Goal: Task Accomplishment & Management: Use online tool/utility

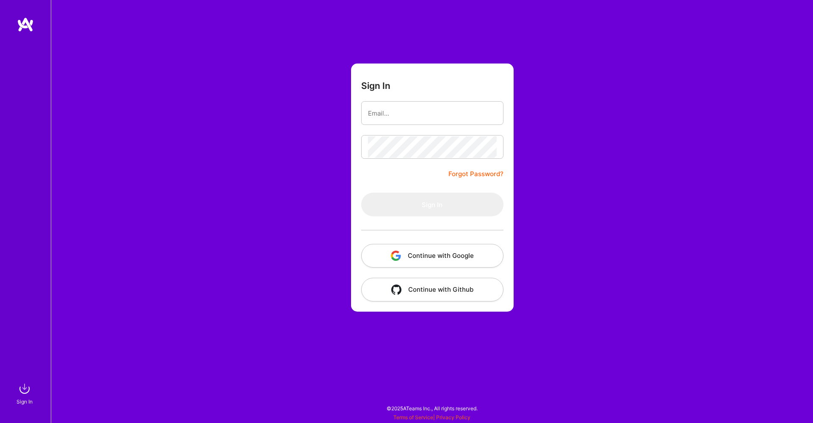
click at [442, 252] on button "Continue with Google" at bounding box center [432, 256] width 142 height 24
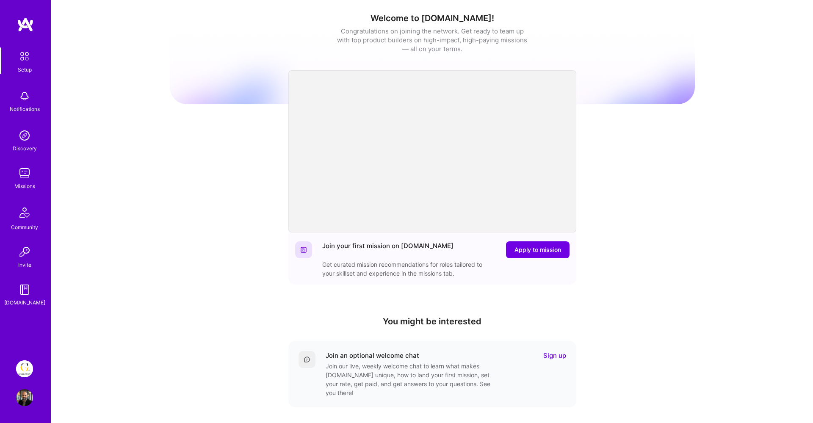
click at [23, 363] on img at bounding box center [24, 368] width 17 height 17
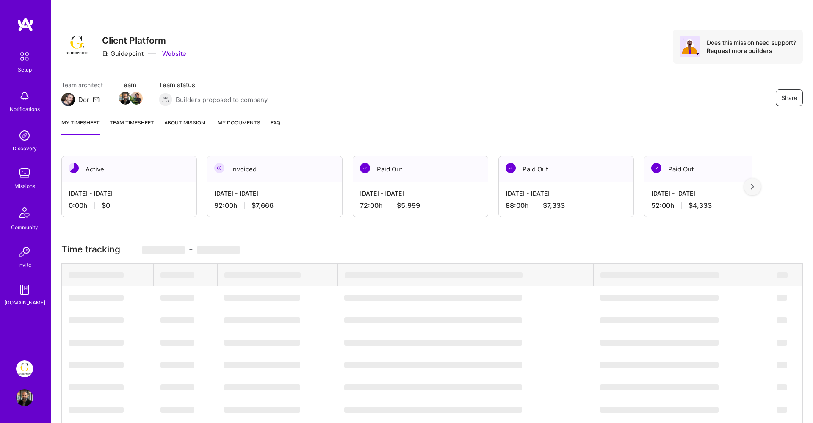
click at [22, 178] on img at bounding box center [24, 173] width 17 height 17
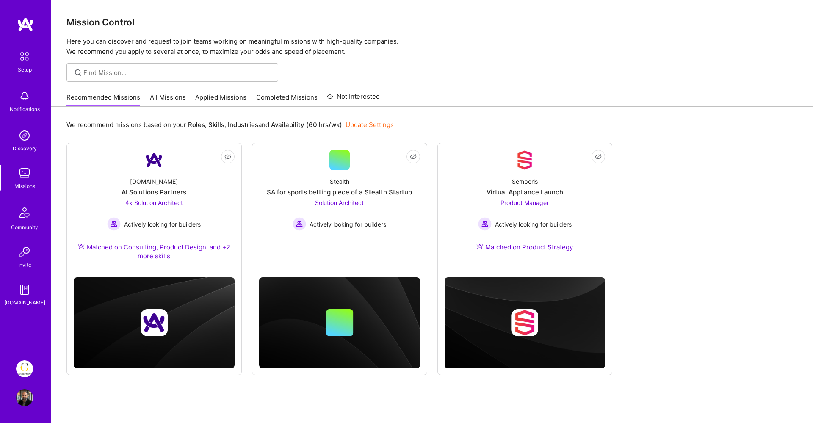
click at [207, 95] on link "Applied Missions" at bounding box center [220, 100] width 51 height 14
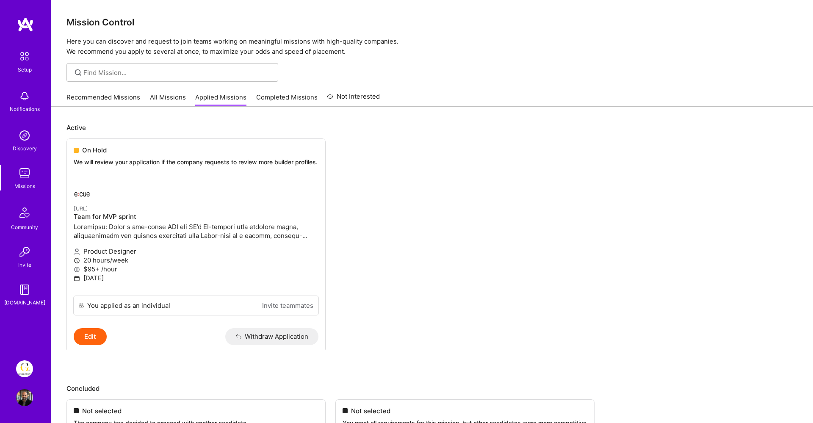
click at [115, 98] on link "Recommended Missions" at bounding box center [103, 100] width 74 height 14
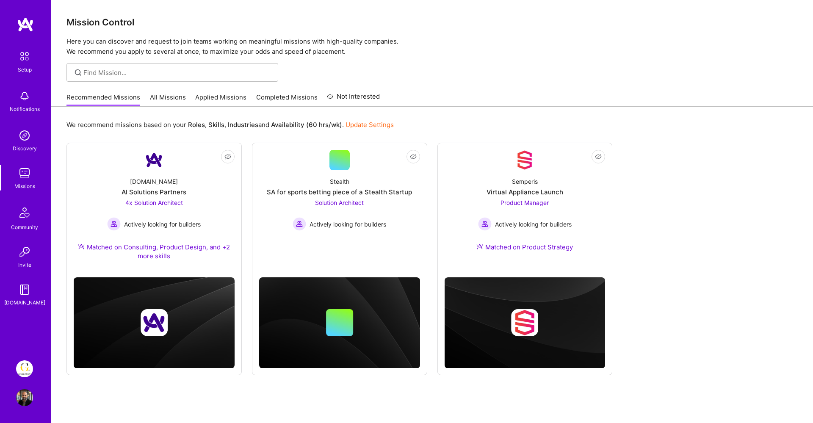
click at [162, 98] on link "All Missions" at bounding box center [168, 100] width 36 height 14
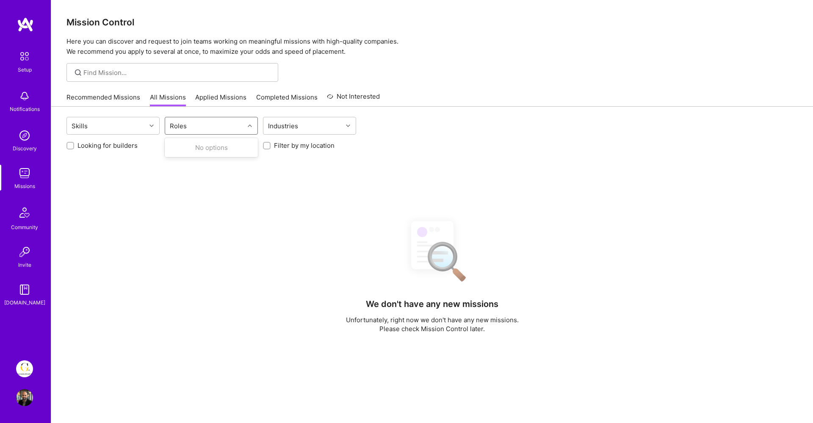
click at [190, 121] on div "Roles" at bounding box center [204, 125] width 79 height 17
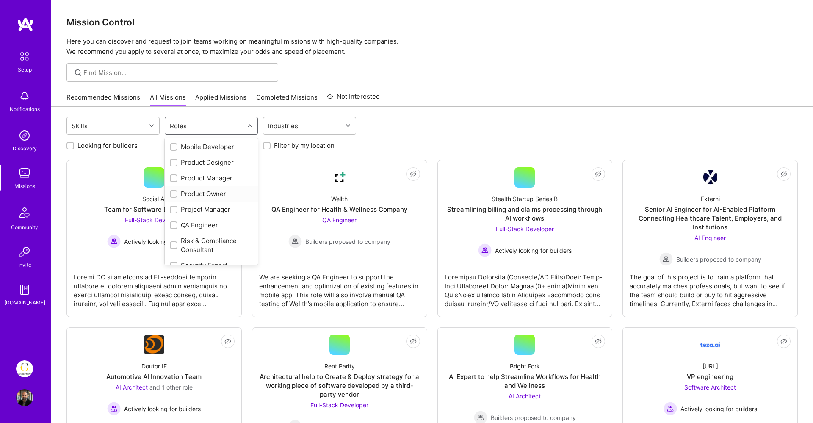
scroll to position [331, 0]
click at [174, 164] on input "checkbox" at bounding box center [175, 162] width 6 height 6
checkbox input "true"
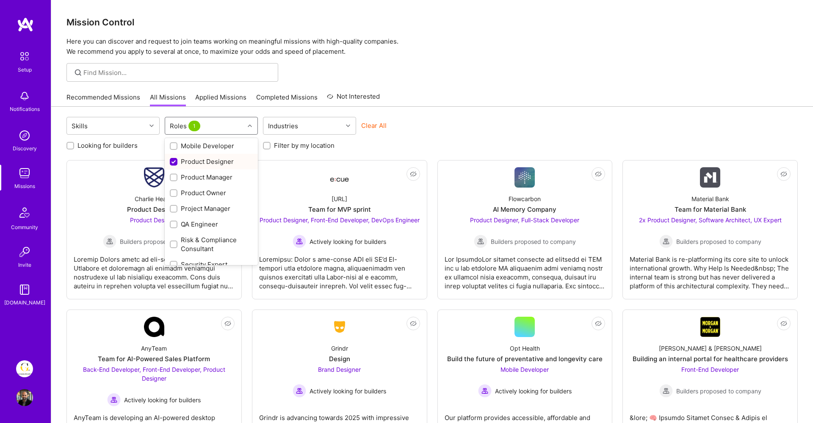
scroll to position [402, 0]
click at [175, 254] on input "checkbox" at bounding box center [175, 256] width 6 height 6
checkbox input "true"
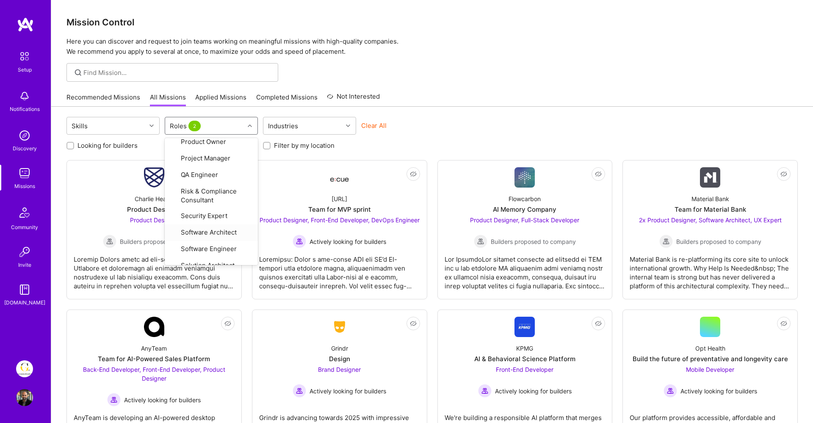
click at [437, 123] on div "Clear All" at bounding box center [407, 129] width 93 height 16
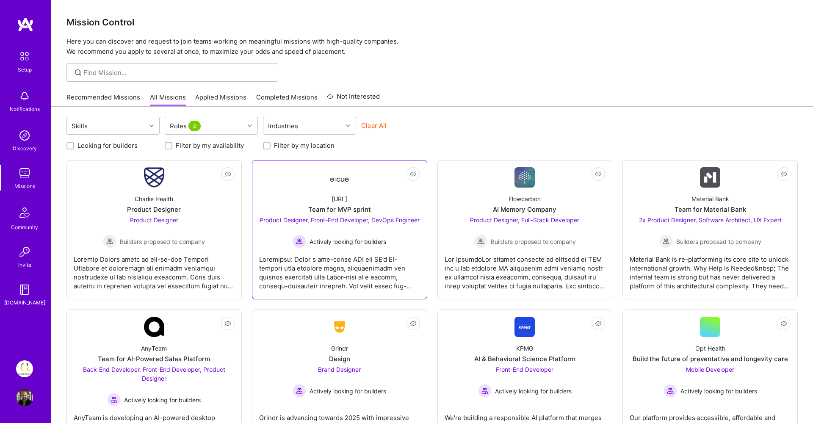
click at [360, 211] on div "Team for MVP sprint" at bounding box center [339, 209] width 63 height 9
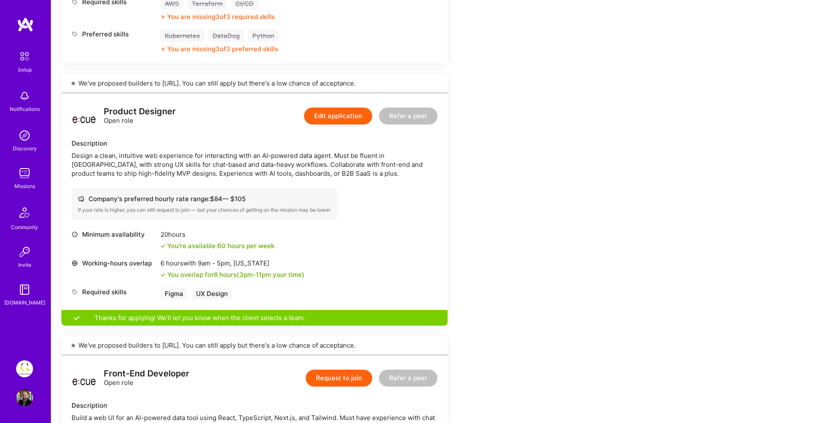
scroll to position [416, 0]
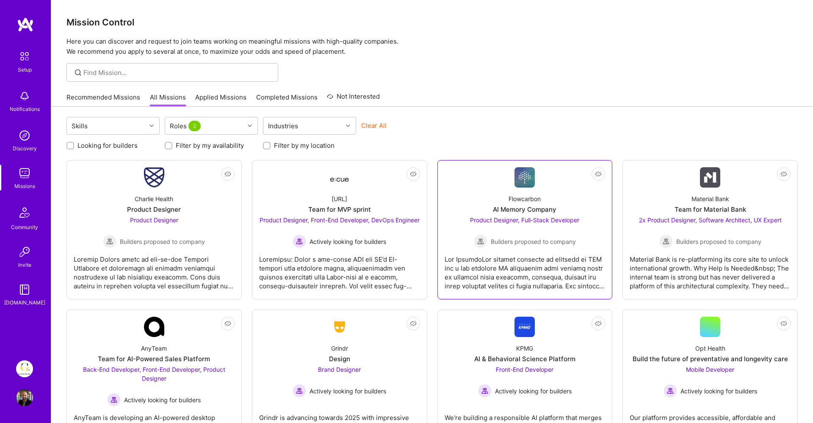
click at [561, 213] on div "Flowcarbon AI Memory Company Product Designer, Full-Stack Developer Builders pr…" at bounding box center [525, 218] width 161 height 61
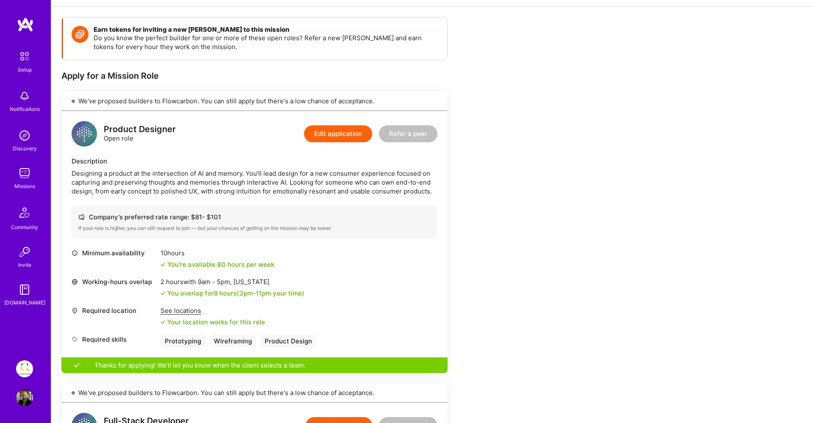
scroll to position [108, 0]
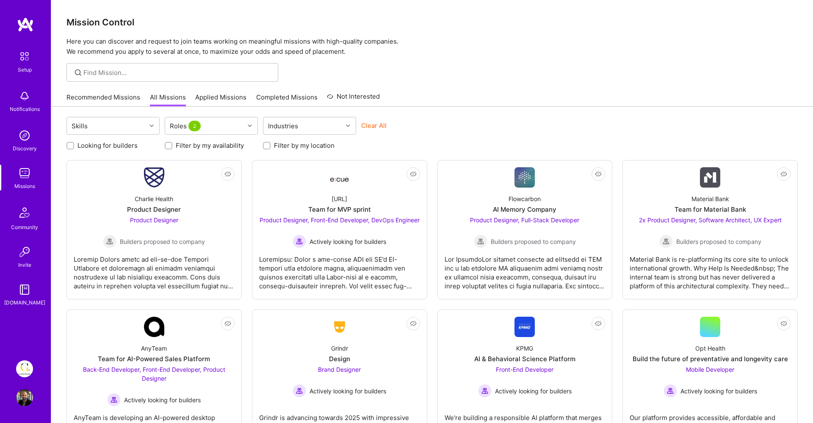
click at [72, 146] on input "Looking for builders" at bounding box center [71, 146] width 6 height 6
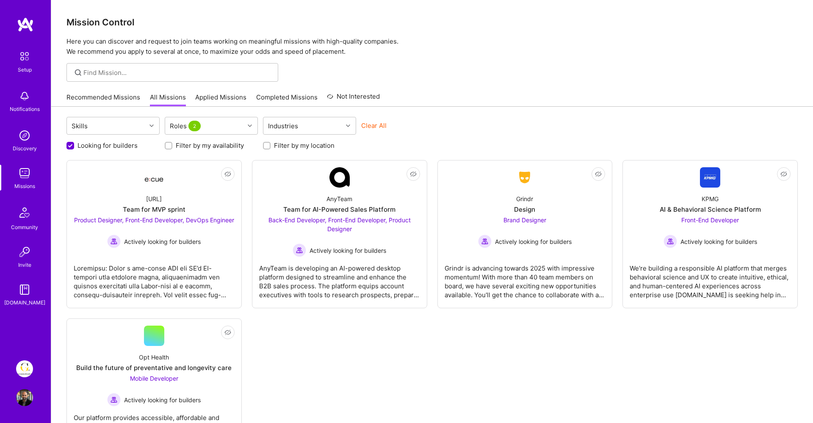
click at [72, 146] on input "Looking for builders" at bounding box center [71, 146] width 8 height 8
checkbox input "false"
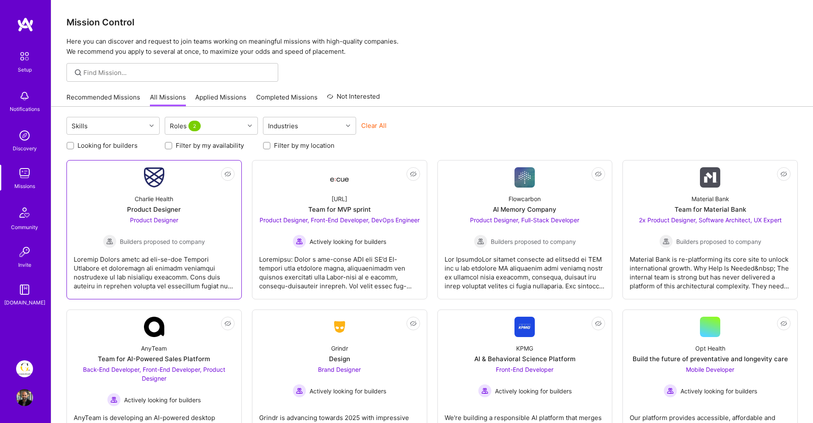
click at [198, 220] on div "Product Designer Builders proposed to company" at bounding box center [154, 232] width 102 height 33
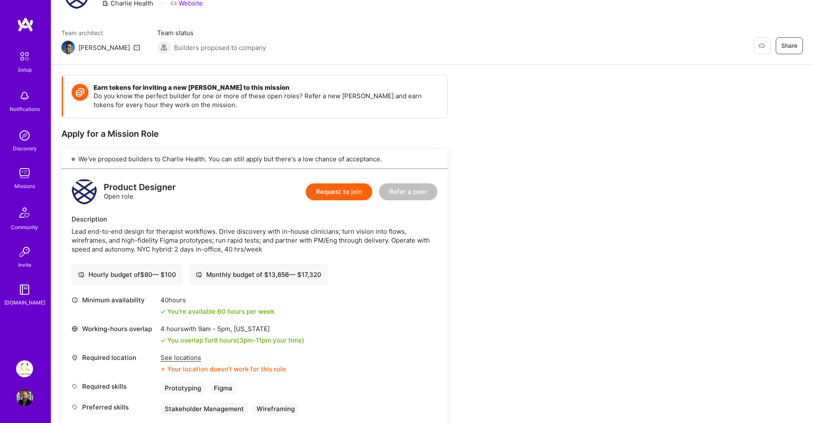
scroll to position [48, 0]
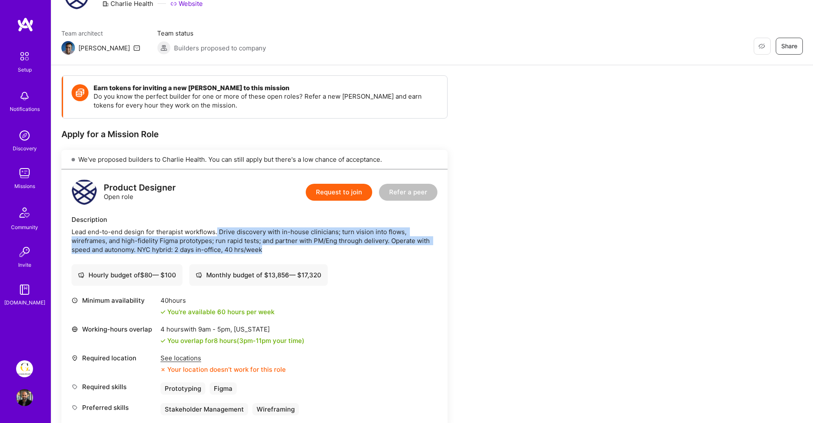
drag, startPoint x: 218, startPoint y: 233, endPoint x: 397, endPoint y: 245, distance: 179.6
click at [397, 245] on div "Lead end-to-end design for therapist workflows. Drive discovery with in-house c…" at bounding box center [255, 240] width 366 height 27
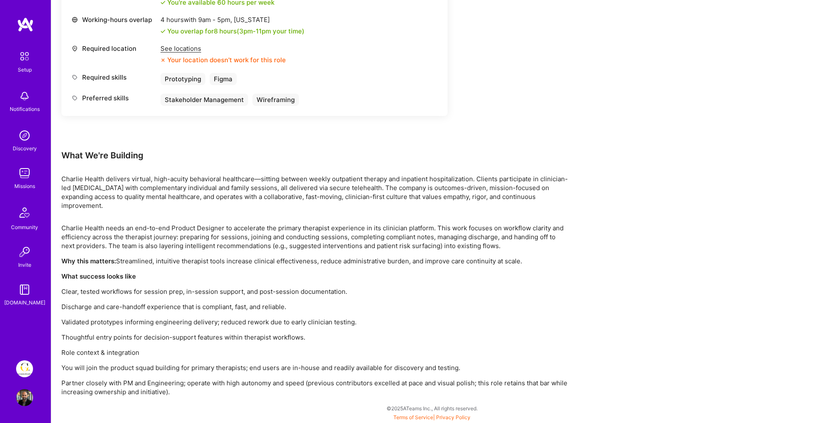
scroll to position [0, 0]
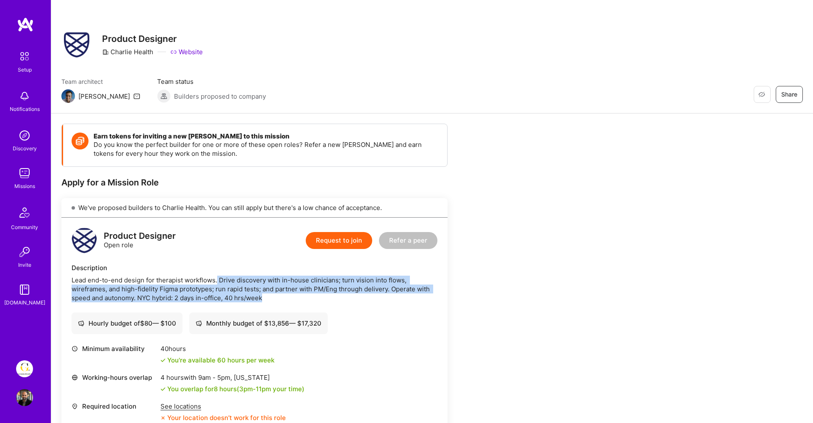
click at [189, 52] on link "Website" at bounding box center [186, 51] width 33 height 9
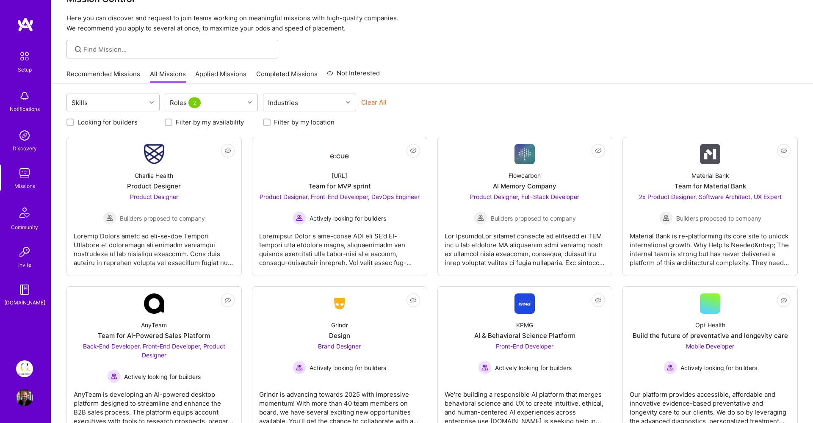
scroll to position [13, 0]
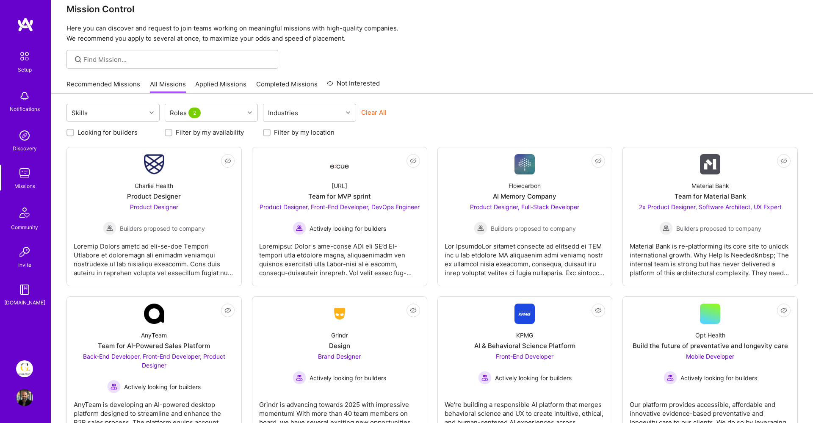
click at [20, 366] on img at bounding box center [24, 368] width 17 height 17
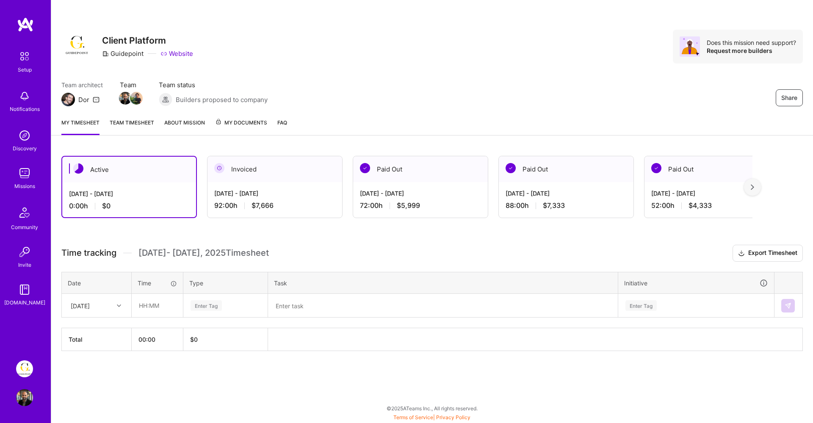
click at [115, 305] on div at bounding box center [120, 305] width 13 height 11
click at [95, 347] on div "[DATE]" at bounding box center [96, 346] width 69 height 16
click at [111, 308] on div "[DATE]" at bounding box center [89, 306] width 47 height 14
click at [103, 346] on div "[DATE]" at bounding box center [96, 346] width 69 height 16
click at [158, 296] on input "text" at bounding box center [157, 305] width 50 height 22
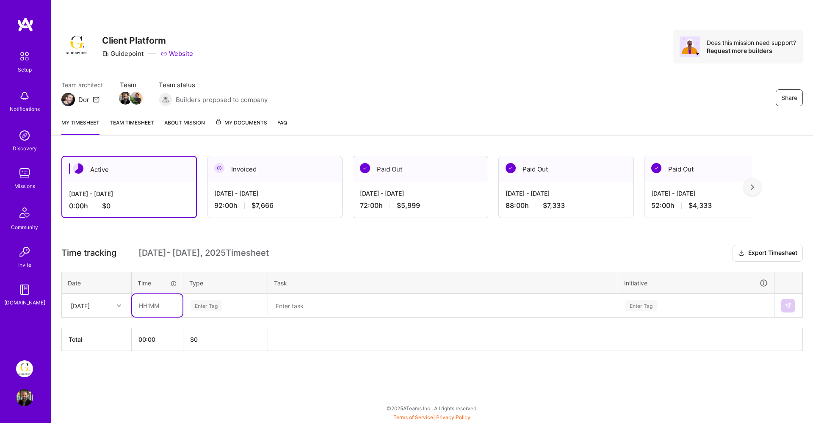
type input "08:00"
click at [205, 308] on div "Enter Tag" at bounding box center [206, 305] width 31 height 13
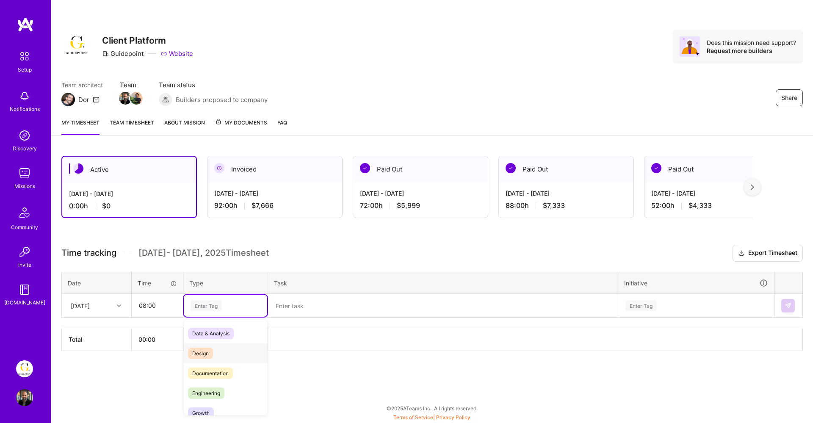
click at [224, 358] on div "Design" at bounding box center [225, 354] width 83 height 20
click at [303, 303] on textarea at bounding box center [443, 306] width 348 height 22
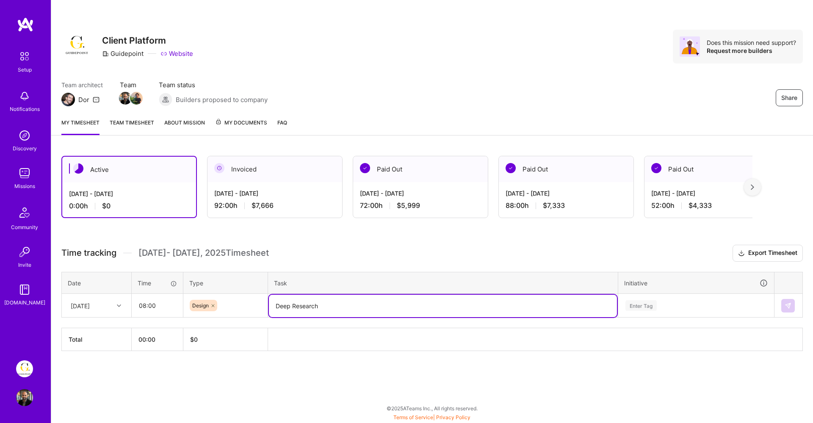
drag, startPoint x: 319, startPoint y: 310, endPoint x: 268, endPoint y: 304, distance: 51.6
click at [268, 304] on td "Deep Research" at bounding box center [443, 306] width 350 height 24
click at [213, 304] on icon at bounding box center [213, 305] width 5 height 5
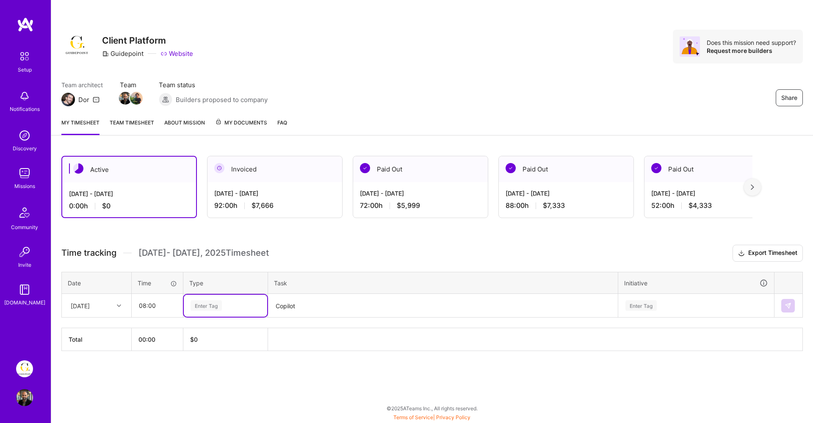
click at [213, 305] on div "Enter Tag" at bounding box center [206, 305] width 31 height 13
click at [213, 342] on span "Strategy" at bounding box center [202, 342] width 29 height 11
click at [334, 307] on textarea "Copilot" at bounding box center [443, 306] width 348 height 22
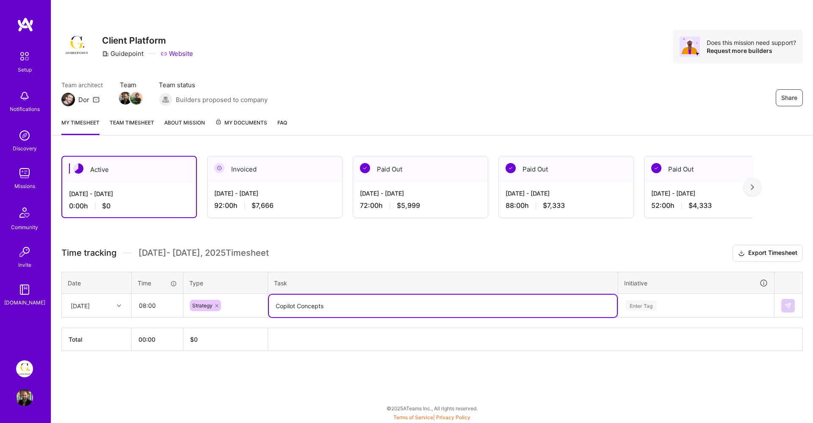
type textarea "Copilot Concepts"
click at [671, 308] on div "Enter Tag" at bounding box center [696, 306] width 155 height 22
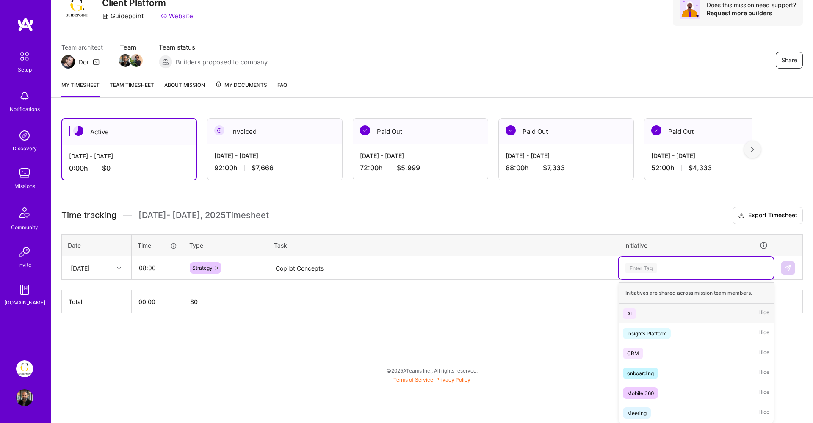
click at [661, 311] on div "AI Hide" at bounding box center [696, 314] width 155 height 20
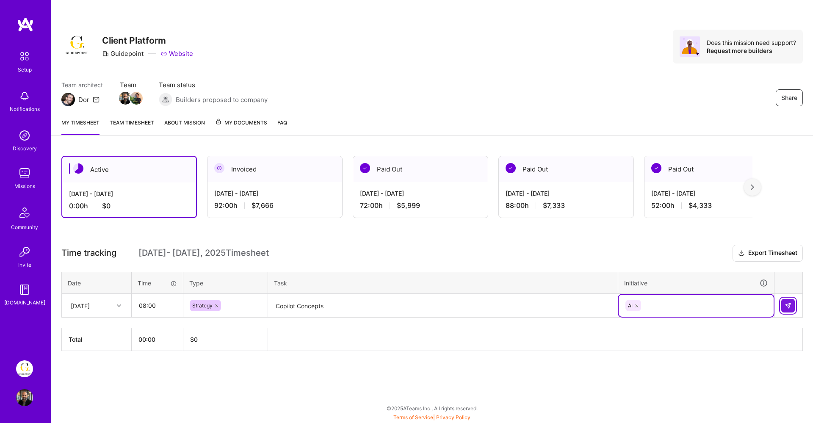
click at [789, 301] on button at bounding box center [788, 306] width 14 height 14
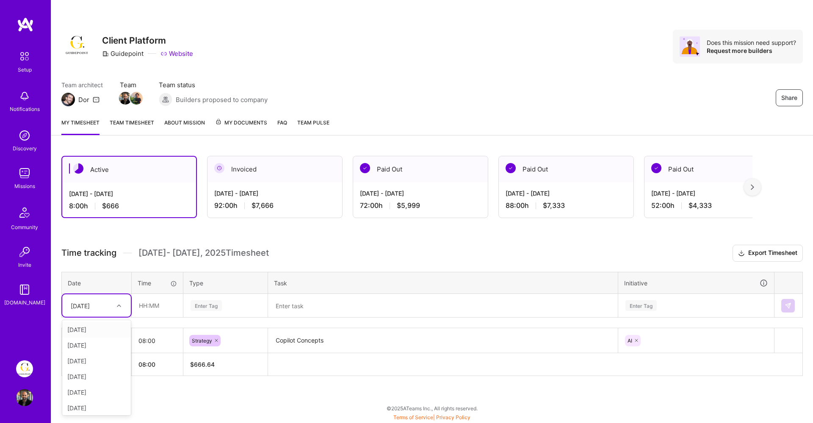
click at [116, 305] on div at bounding box center [120, 305] width 13 height 11
click at [94, 363] on div "[DATE]" at bounding box center [96, 361] width 69 height 16
click at [154, 311] on input "text" at bounding box center [157, 305] width 50 height 22
type input "08:00"
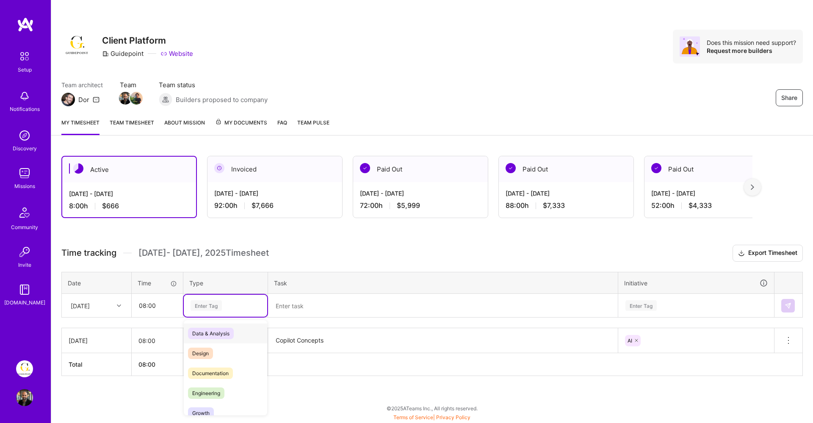
click at [216, 307] on div "Enter Tag" at bounding box center [206, 305] width 31 height 13
click at [201, 353] on span "Design" at bounding box center [200, 353] width 25 height 11
click at [299, 305] on textarea at bounding box center [443, 306] width 348 height 22
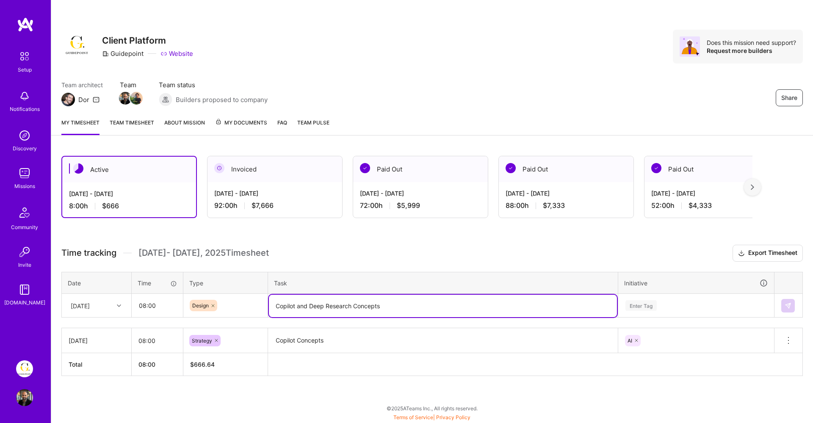
type textarea "Copilot and Deep Research Concepts"
click at [709, 309] on div "Enter Tag" at bounding box center [696, 306] width 155 height 22
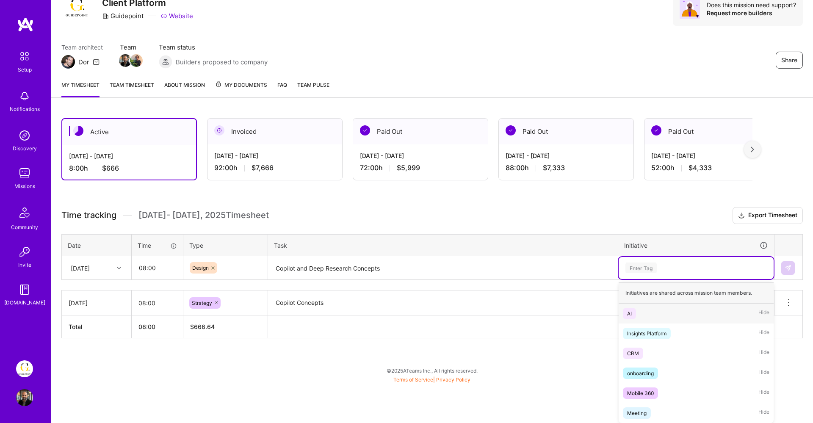
click at [662, 309] on div "AI Hide" at bounding box center [696, 314] width 155 height 20
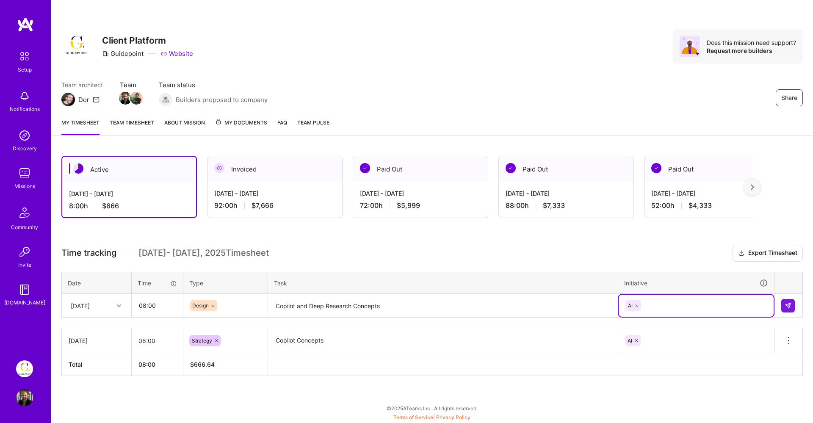
click at [798, 306] on td at bounding box center [789, 306] width 28 height 24
click at [788, 306] on img at bounding box center [788, 305] width 7 height 7
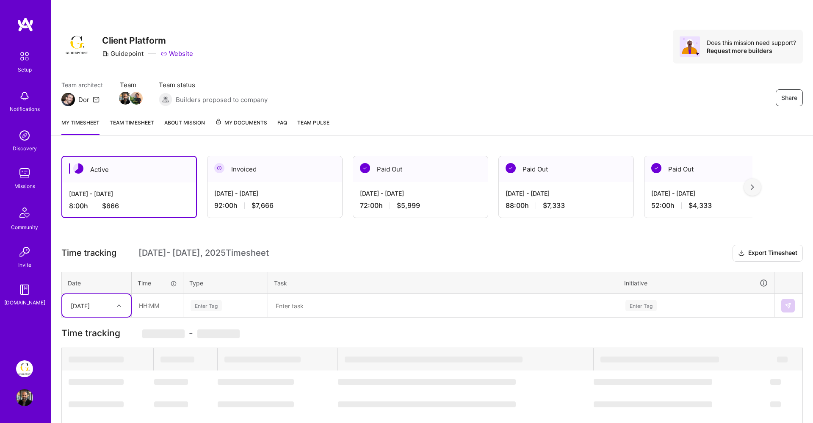
click at [101, 306] on div "option [DATE], selected. Select is focused ,type to refine list, press Down to …" at bounding box center [96, 305] width 69 height 22
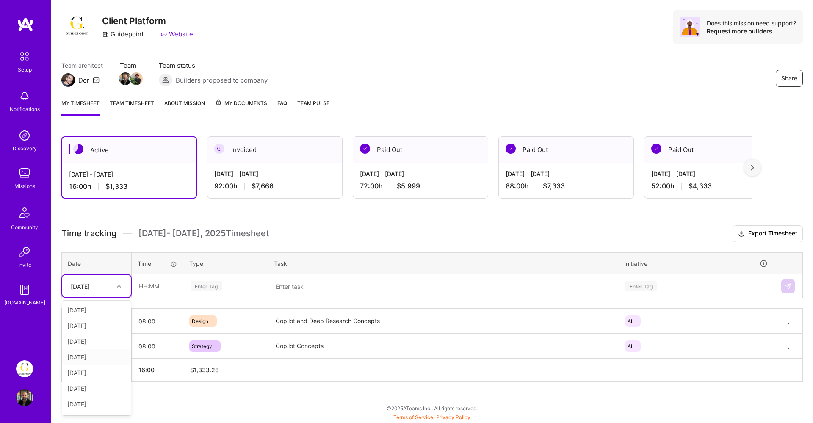
click at [86, 357] on div "[DATE]" at bounding box center [96, 357] width 69 height 16
click at [152, 288] on input "text" at bounding box center [157, 286] width 50 height 22
type input "08:00"
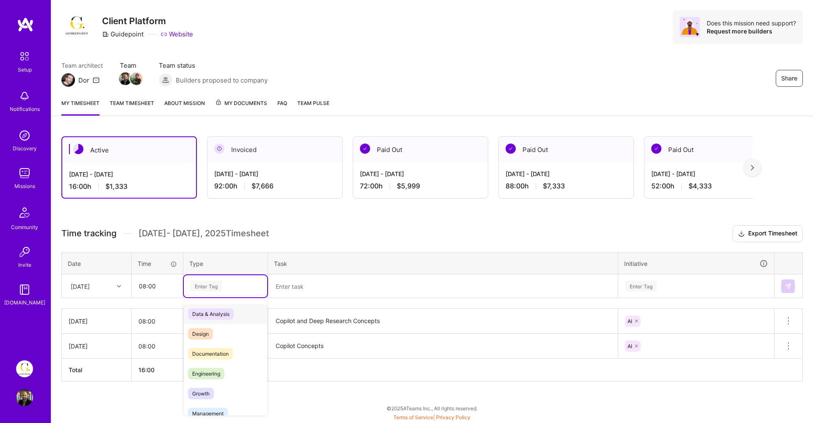
click at [218, 284] on div "Enter Tag" at bounding box center [206, 286] width 31 height 13
click at [214, 328] on div "Design" at bounding box center [225, 334] width 83 height 20
click at [287, 286] on textarea at bounding box center [443, 286] width 348 height 22
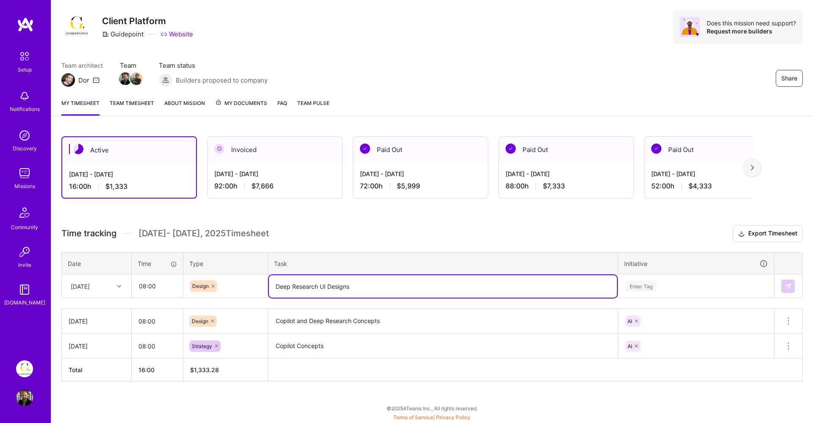
type textarea "Deep Research UI Designs"
click at [650, 292] on div "Enter Tag" at bounding box center [696, 286] width 155 height 22
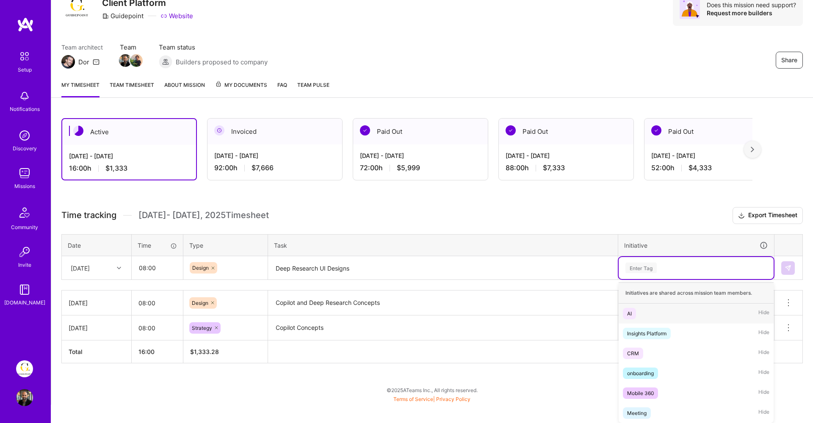
click at [643, 311] on div "AI Hide" at bounding box center [696, 314] width 155 height 20
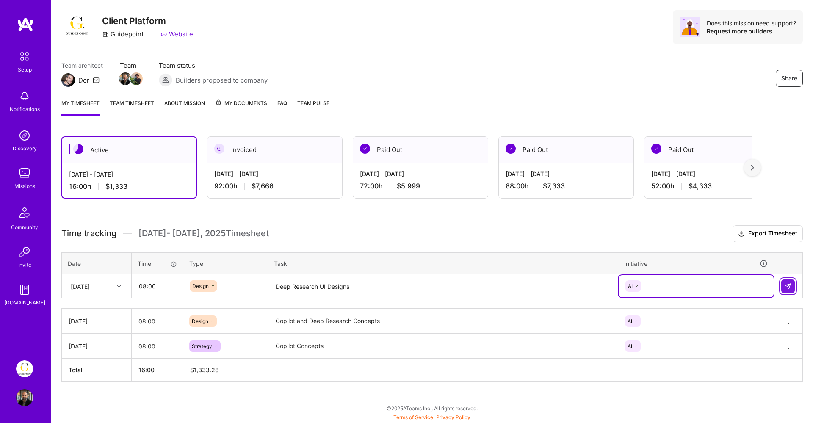
click at [790, 283] on img at bounding box center [788, 286] width 7 height 7
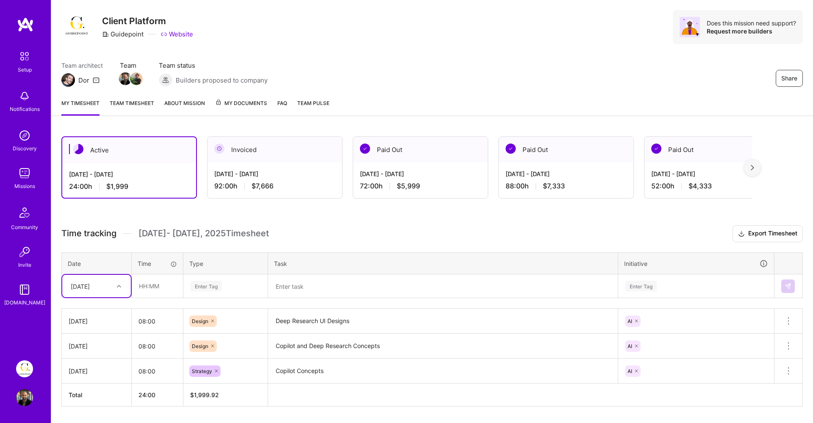
click at [671, 376] on div "AI" at bounding box center [696, 371] width 156 height 22
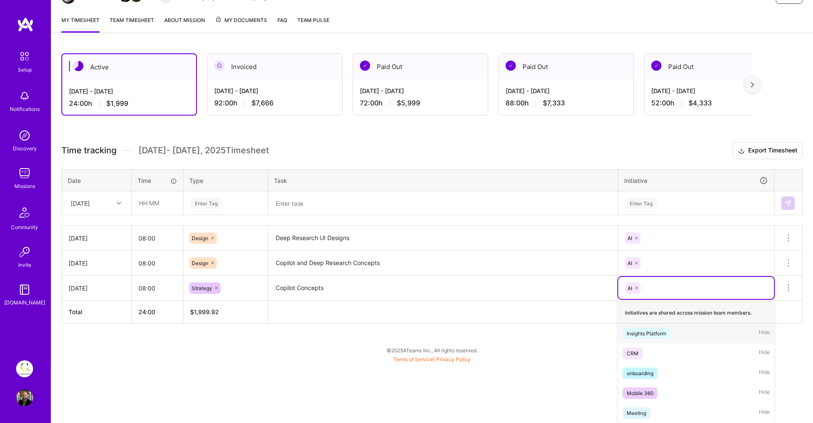
click at [659, 332] on div "Insights Platform" at bounding box center [646, 333] width 39 height 9
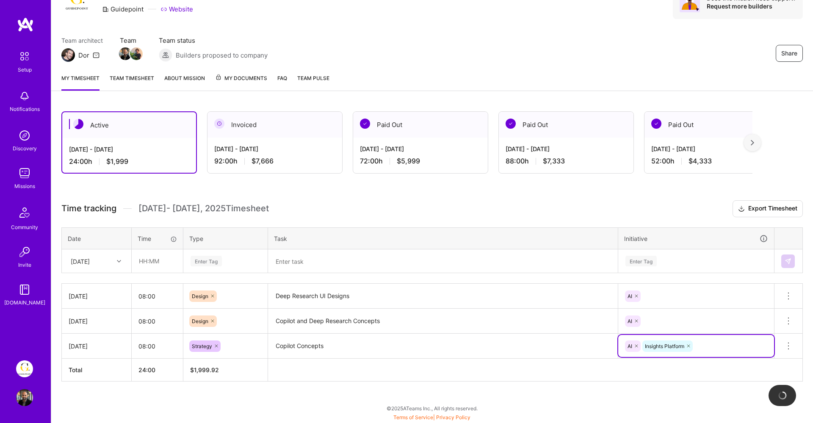
scroll to position [78, 0]
click at [669, 320] on div "AI" at bounding box center [696, 321] width 156 height 22
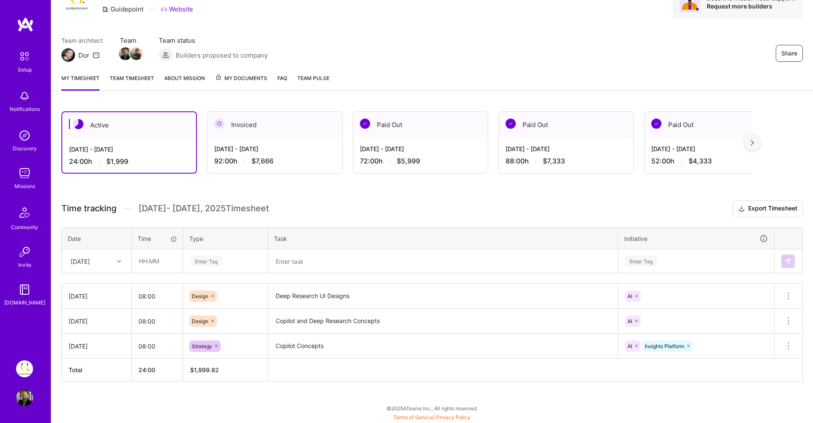
scroll to position [44, 0]
click at [591, 337] on table "[DATE] 08:00 Design Deep Research UI Designs AI Delete row [DATE] 08:00 Design …" at bounding box center [432, 332] width 742 height 98
click at [90, 263] on div "[DATE]" at bounding box center [80, 261] width 19 height 9
click at [97, 350] on div "[DATE]" at bounding box center [96, 348] width 69 height 16
click at [160, 258] on input "text" at bounding box center [157, 261] width 50 height 22
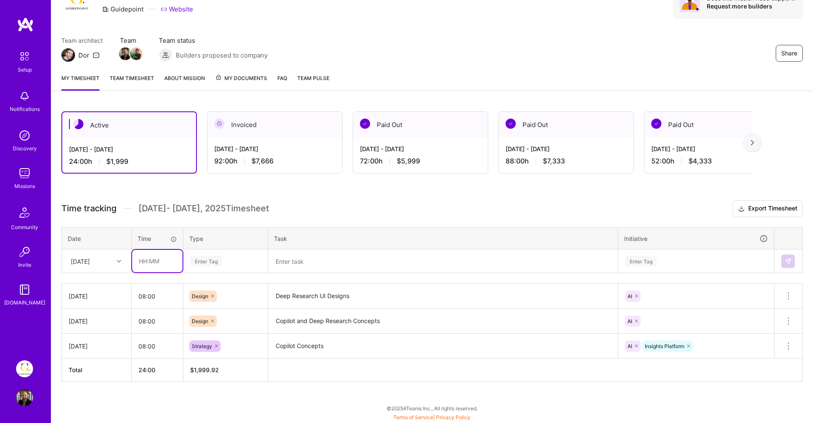
type input "08:00"
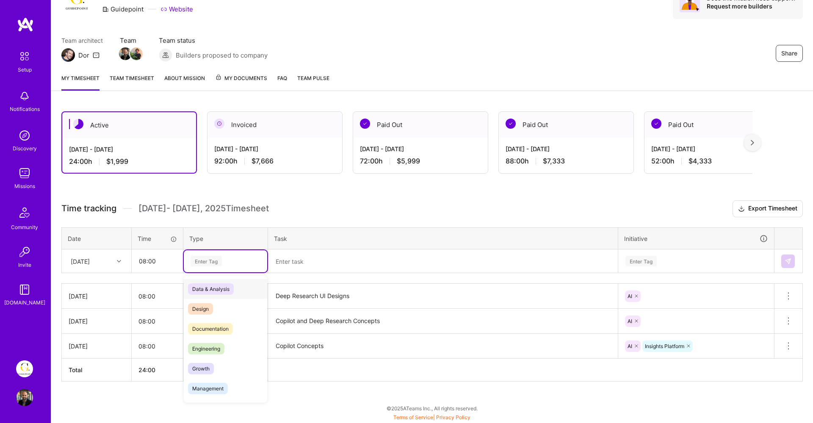
click at [224, 260] on div "Enter Tag" at bounding box center [226, 261] width 72 height 11
click at [216, 308] on div "Design" at bounding box center [225, 309] width 83 height 20
click at [309, 267] on textarea at bounding box center [443, 261] width 348 height 22
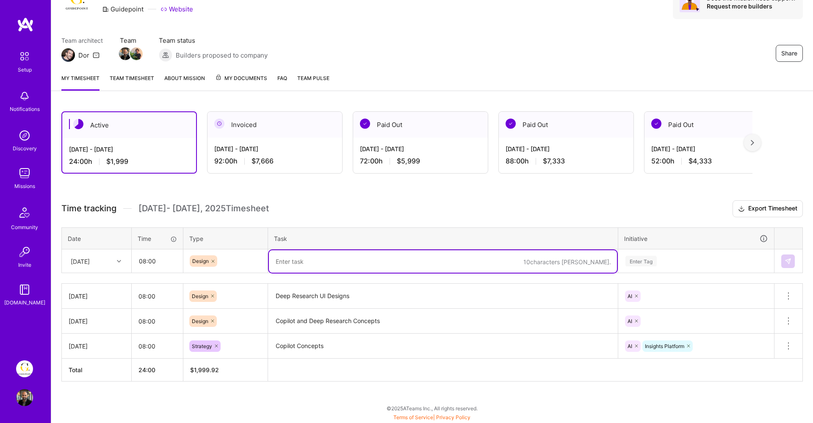
paste textarea "Deep Research UI Designs"
type textarea "Deep Research UI Designs"
click at [643, 270] on div "Enter Tag" at bounding box center [696, 261] width 155 height 22
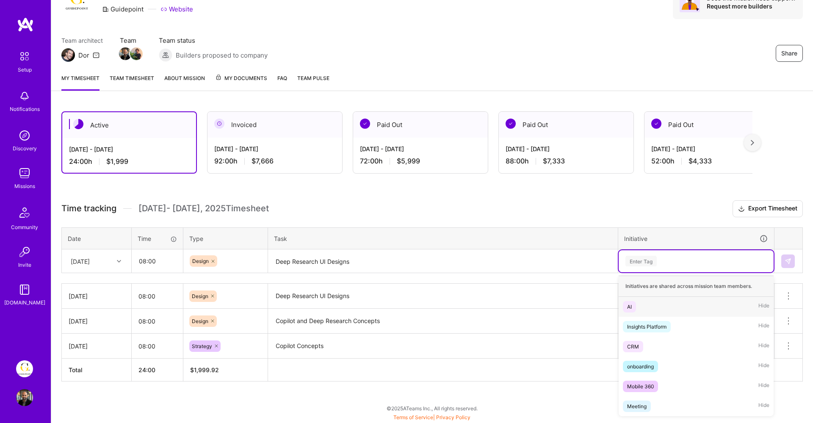
click at [637, 307] on div "AI Hide" at bounding box center [696, 307] width 155 height 20
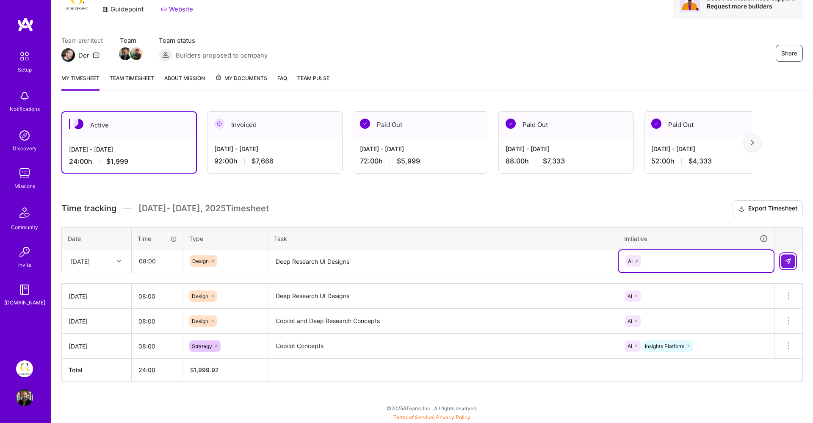
click at [793, 262] on button at bounding box center [788, 262] width 14 height 14
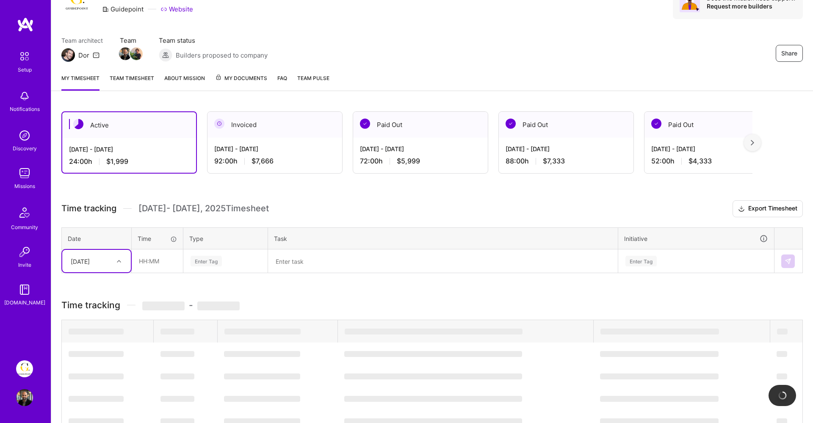
click at [108, 264] on div "[DATE]" at bounding box center [89, 261] width 47 height 14
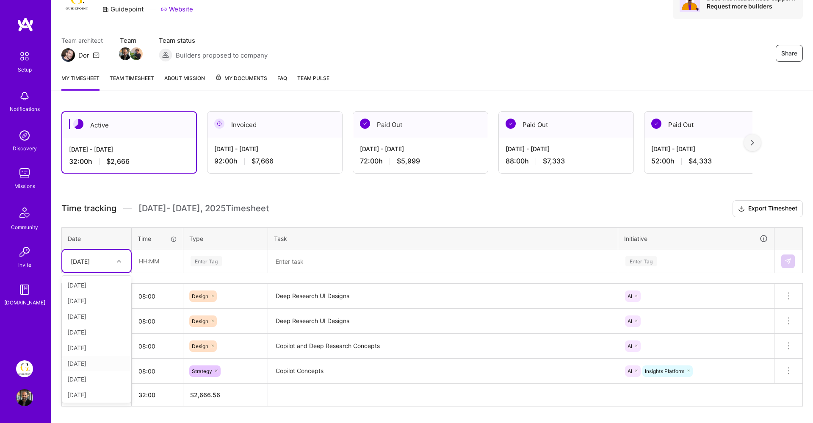
click at [90, 365] on div "[DATE]" at bounding box center [96, 364] width 69 height 16
click at [155, 262] on input "text" at bounding box center [157, 261] width 50 height 22
type input "08:00"
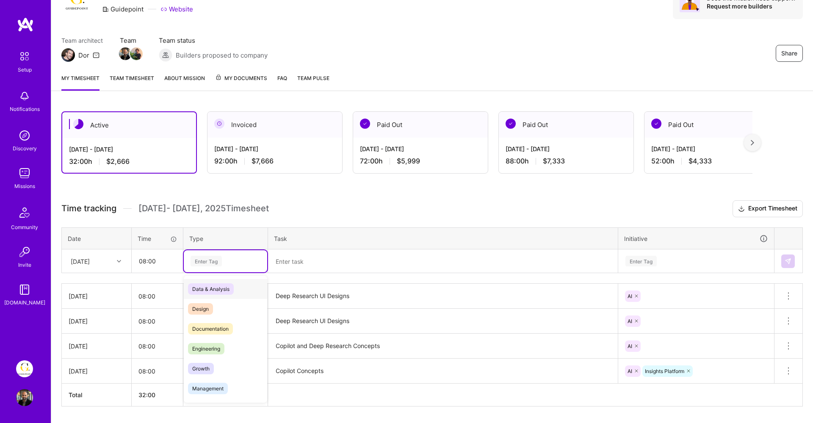
click at [202, 261] on div "Enter Tag" at bounding box center [206, 261] width 31 height 13
click at [213, 303] on div "Design" at bounding box center [225, 309] width 83 height 20
click at [300, 264] on textarea at bounding box center [443, 261] width 348 height 22
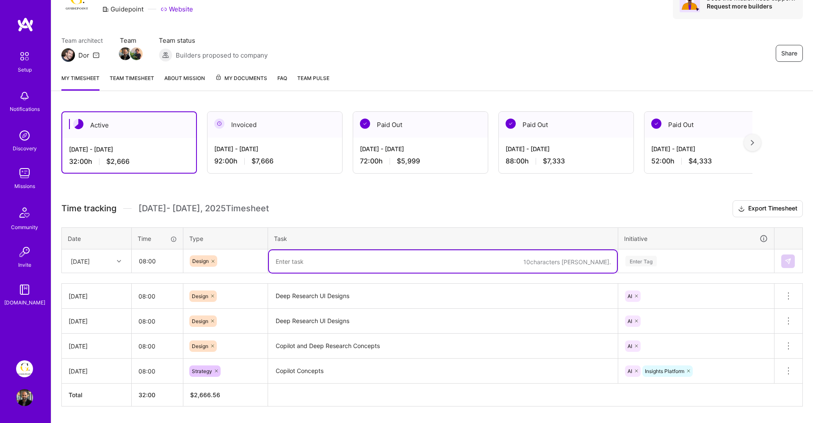
paste textarea "Deep Research UI Designs"
type textarea "Deep Research UI Designs"
click at [642, 255] on div "Enter Tag" at bounding box center [641, 261] width 31 height 13
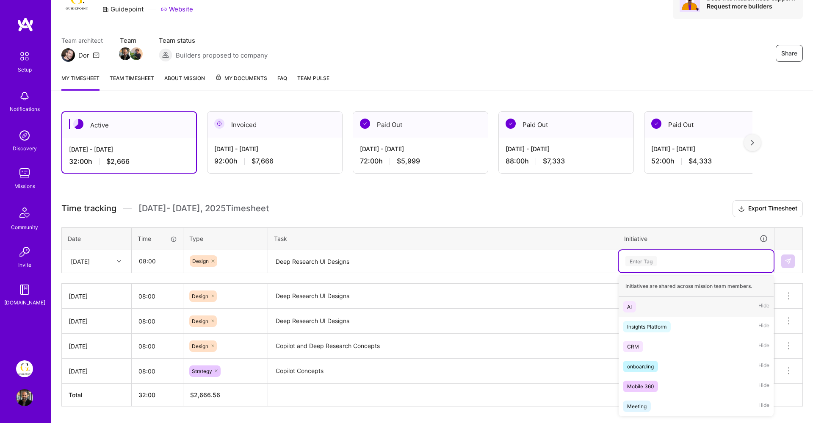
click at [629, 308] on div "AI" at bounding box center [629, 306] width 5 height 9
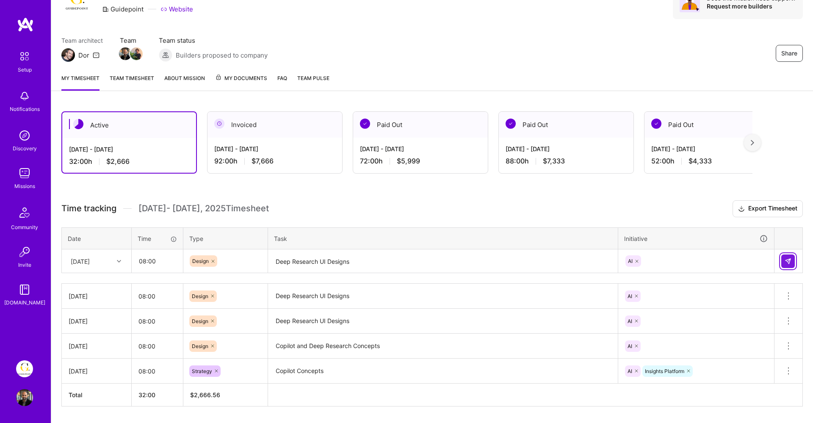
click at [790, 258] on img at bounding box center [788, 261] width 7 height 7
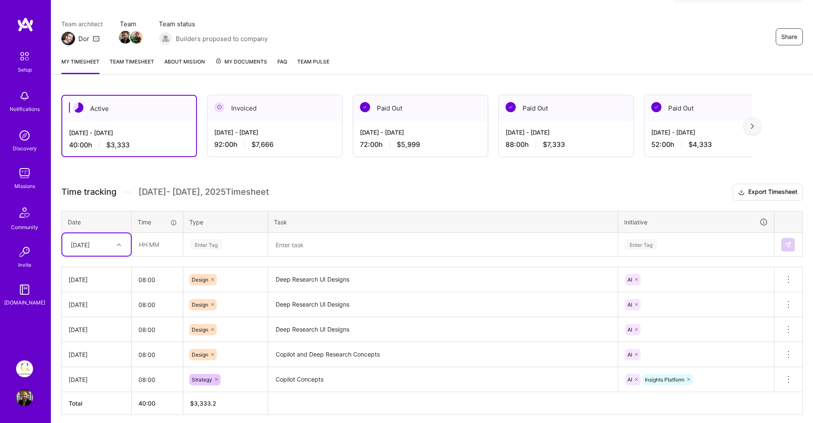
scroll to position [94, 0]
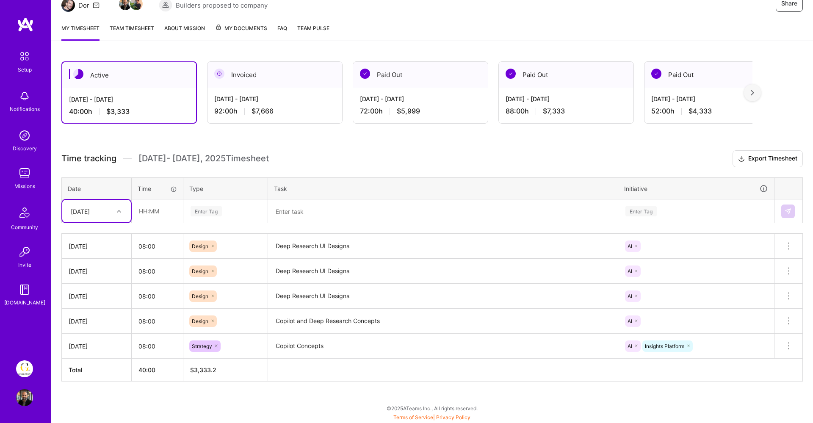
click at [112, 212] on div "[DATE]" at bounding box center [89, 211] width 47 height 14
click at [91, 341] on div "[DATE]" at bounding box center [96, 343] width 69 height 16
click at [152, 214] on input "text" at bounding box center [157, 211] width 50 height 22
type input "08:00"
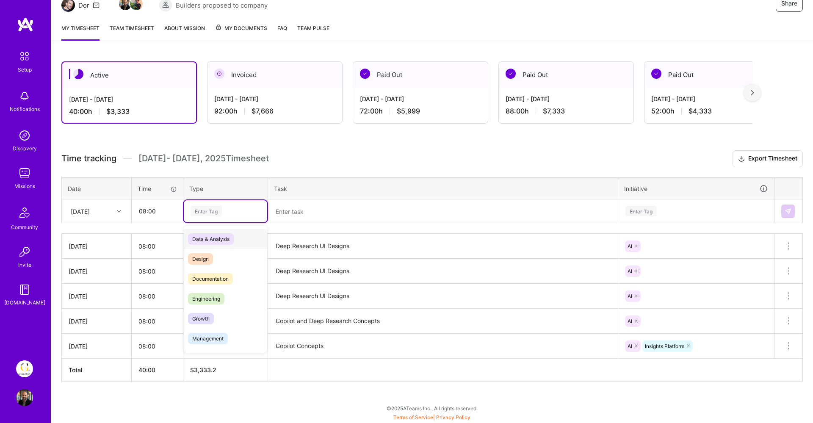
click at [198, 212] on div "Enter Tag" at bounding box center [206, 211] width 31 height 13
click at [207, 252] on div "Design" at bounding box center [225, 259] width 83 height 20
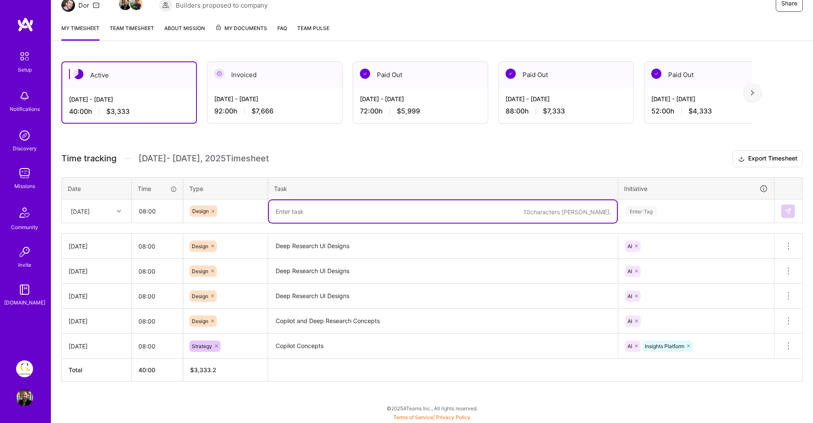
click at [301, 210] on textarea at bounding box center [443, 211] width 348 height 22
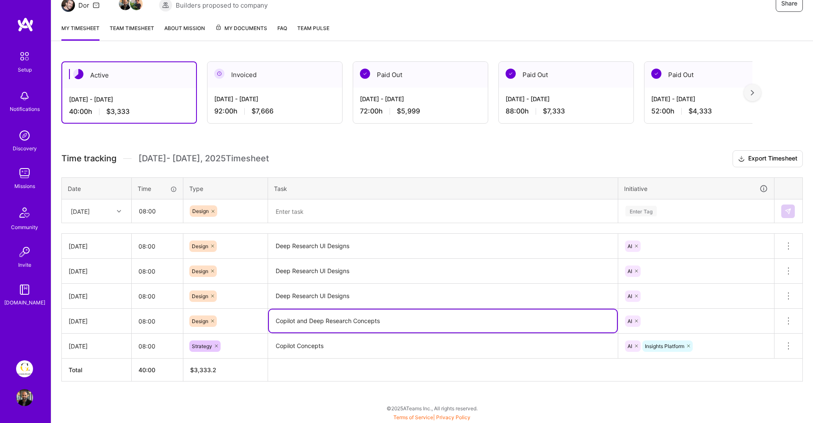
drag, startPoint x: 392, startPoint y: 326, endPoint x: 272, endPoint y: 314, distance: 120.0
click at [272, 314] on textarea "Copilot and Deep Research Concepts" at bounding box center [443, 321] width 348 height 23
click at [310, 211] on textarea at bounding box center [443, 211] width 348 height 22
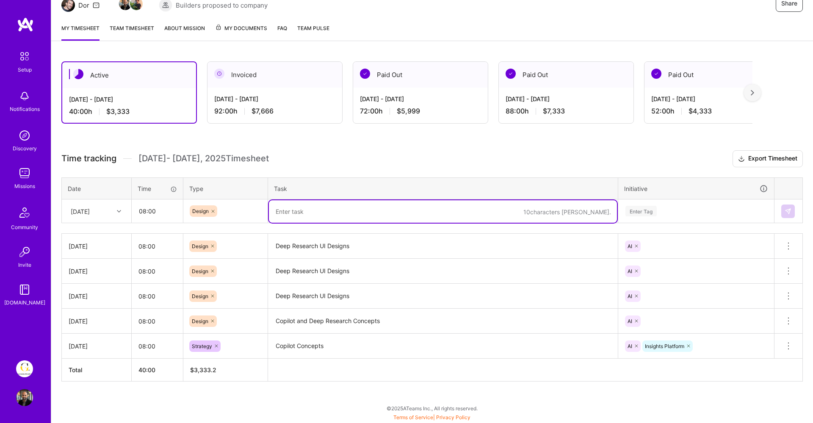
paste textarea "Copilot and Deep Research Concepts"
click at [374, 213] on textarea "Copilot and Deep Research Concepts" at bounding box center [443, 211] width 348 height 22
type textarea "Copilot and Deep Research Designs"
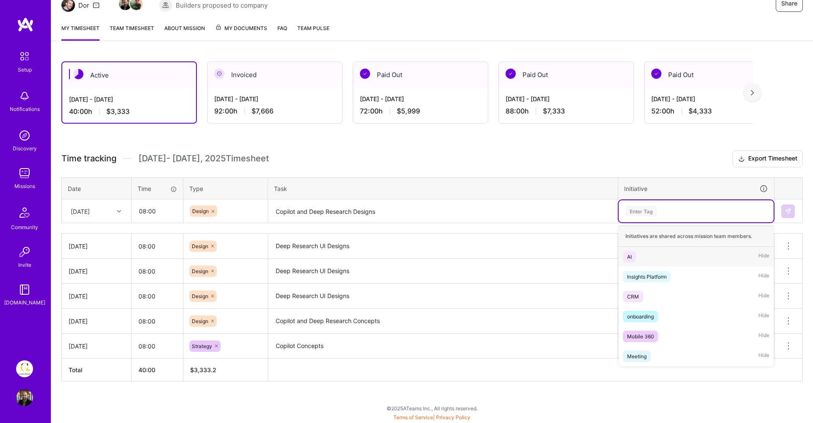
click at [690, 213] on div "Enter Tag" at bounding box center [696, 211] width 143 height 11
click at [646, 252] on div "AI Hide" at bounding box center [696, 257] width 155 height 20
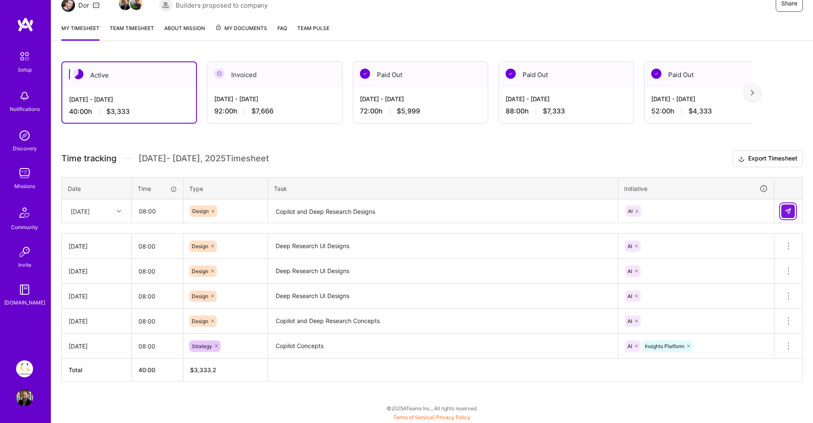
click at [789, 211] on img at bounding box center [788, 211] width 7 height 7
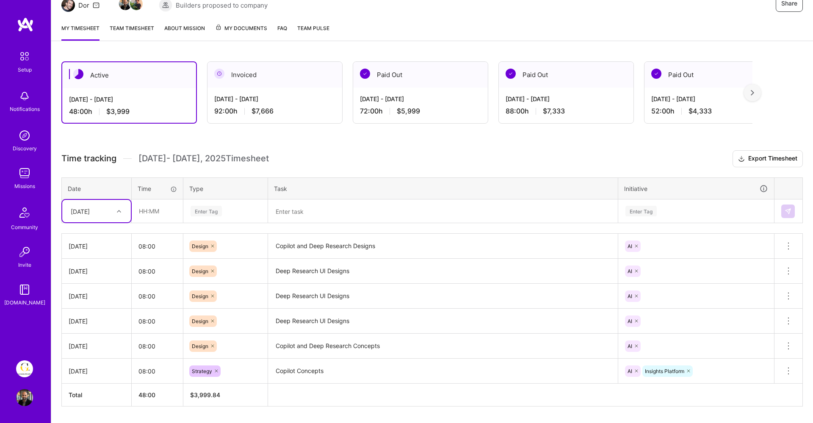
scroll to position [0, 0]
